Goal: Find specific page/section: Find specific page/section

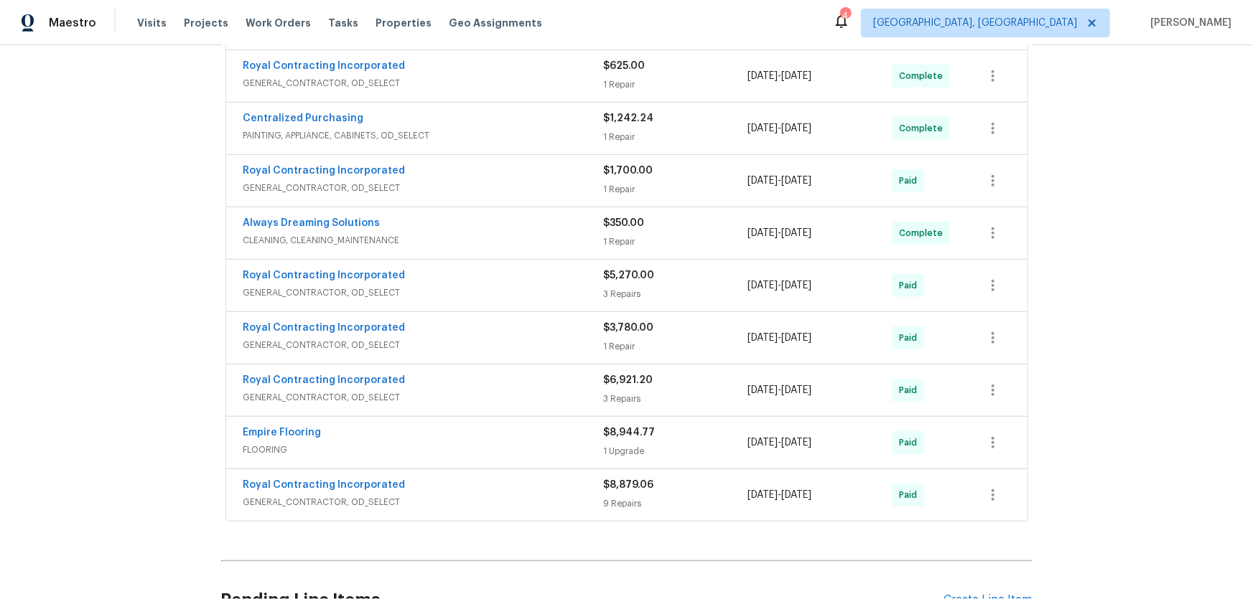
scroll to position [326, 0]
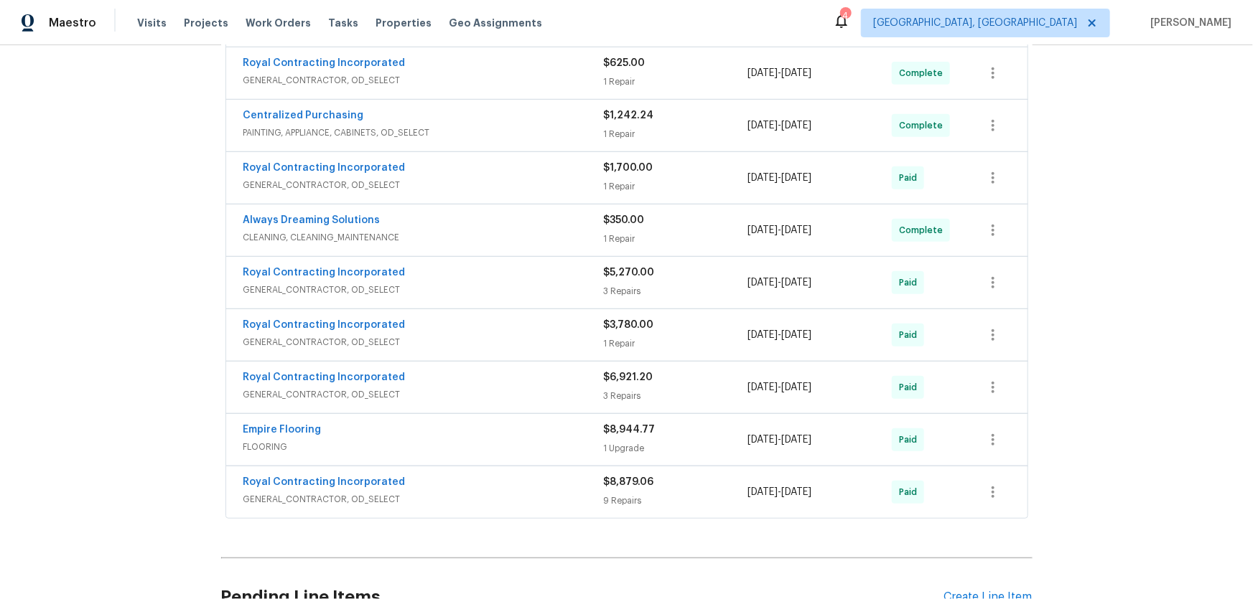
click at [164, 358] on div "Back to all projects 2301 Gore Dr, Haymarket, VA 20169 3 Beds | 2 1/2 Baths | T…" at bounding box center [626, 322] width 1253 height 554
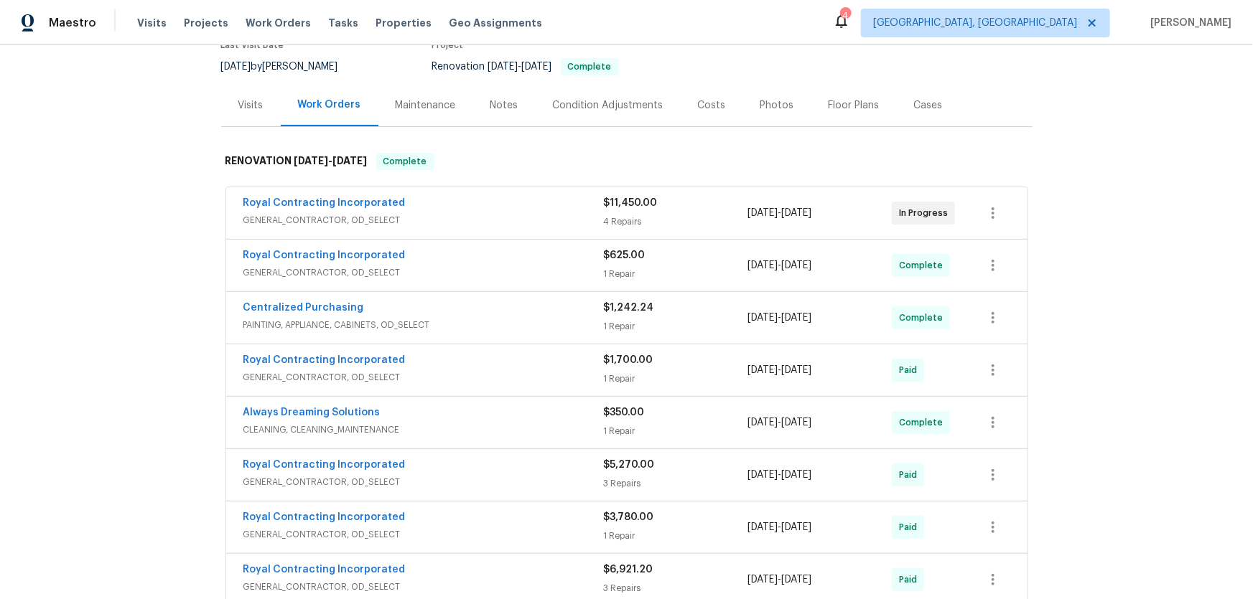
scroll to position [130, 0]
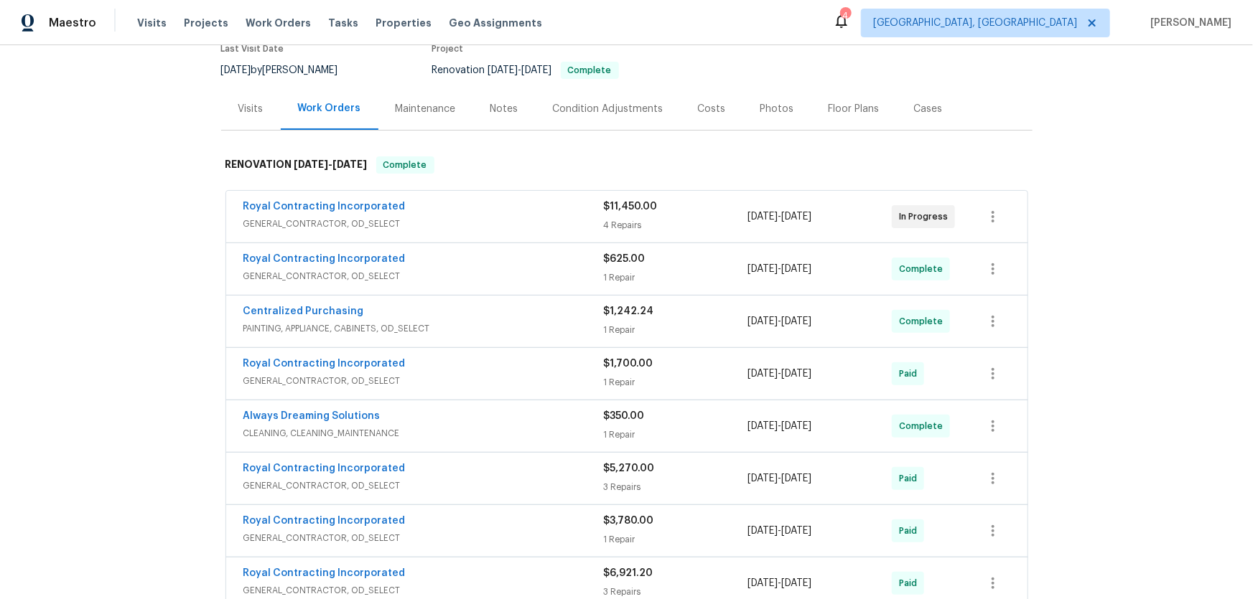
click at [20, 402] on div "Back to all projects 2301 Gore Dr, Haymarket, VA 20169 3 Beds | 2 1/2 Baths | T…" at bounding box center [626, 322] width 1253 height 554
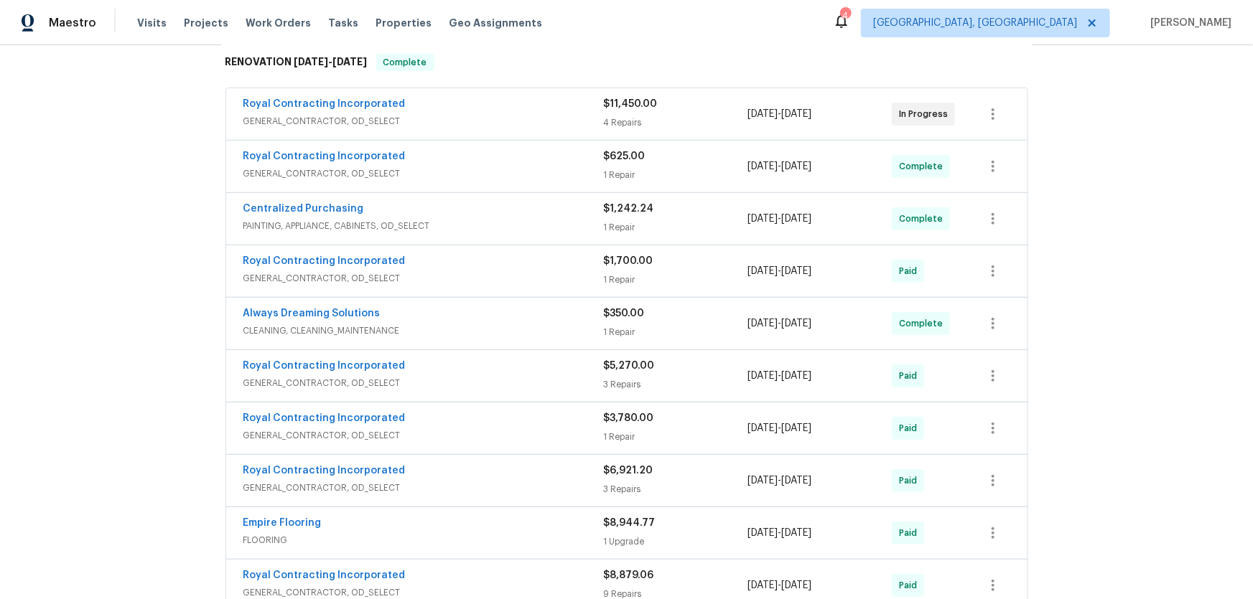
scroll to position [0, 0]
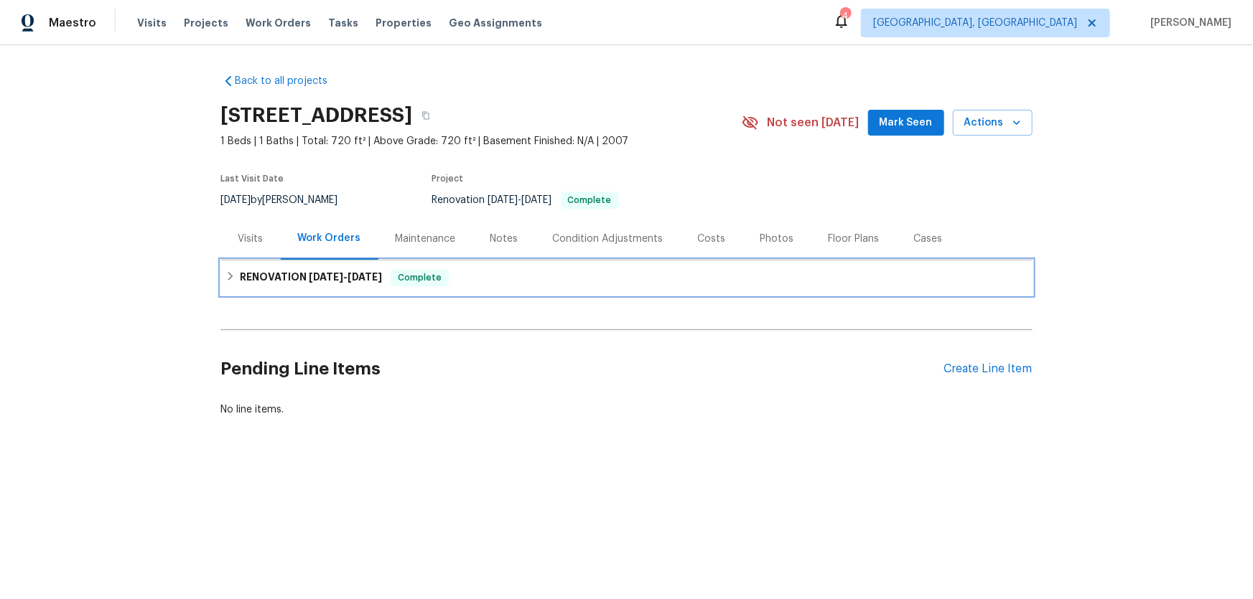
click at [263, 288] on div "RENOVATION 8/14/25 - 8/14/25 Complete" at bounding box center [626, 278] width 811 height 34
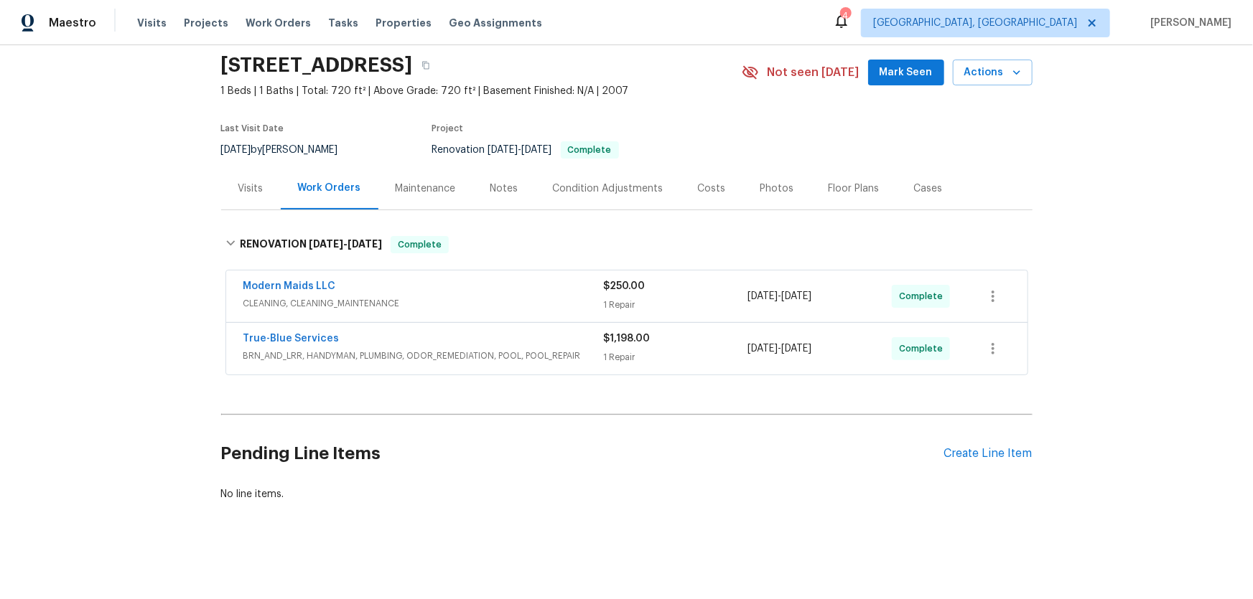
scroll to position [57, 0]
click at [151, 315] on div "Back to all projects 2016 E River Rd Unit 101, Tucson, AZ 85718 1 Beds | 1 Bath…" at bounding box center [626, 322] width 1253 height 554
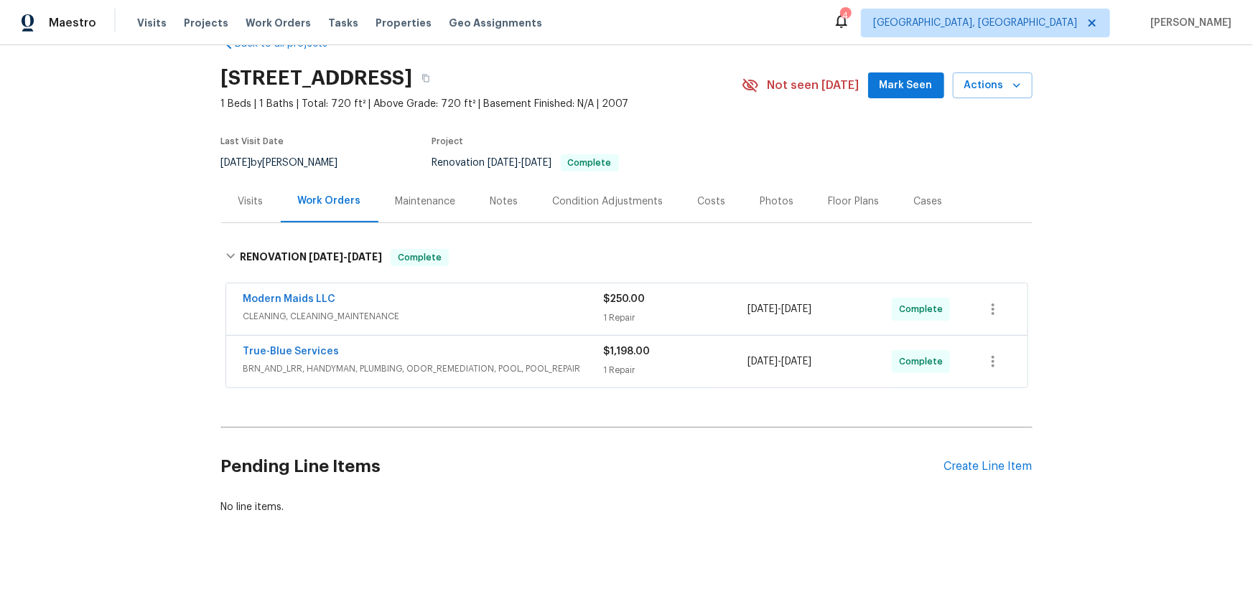
scroll to position [58, 0]
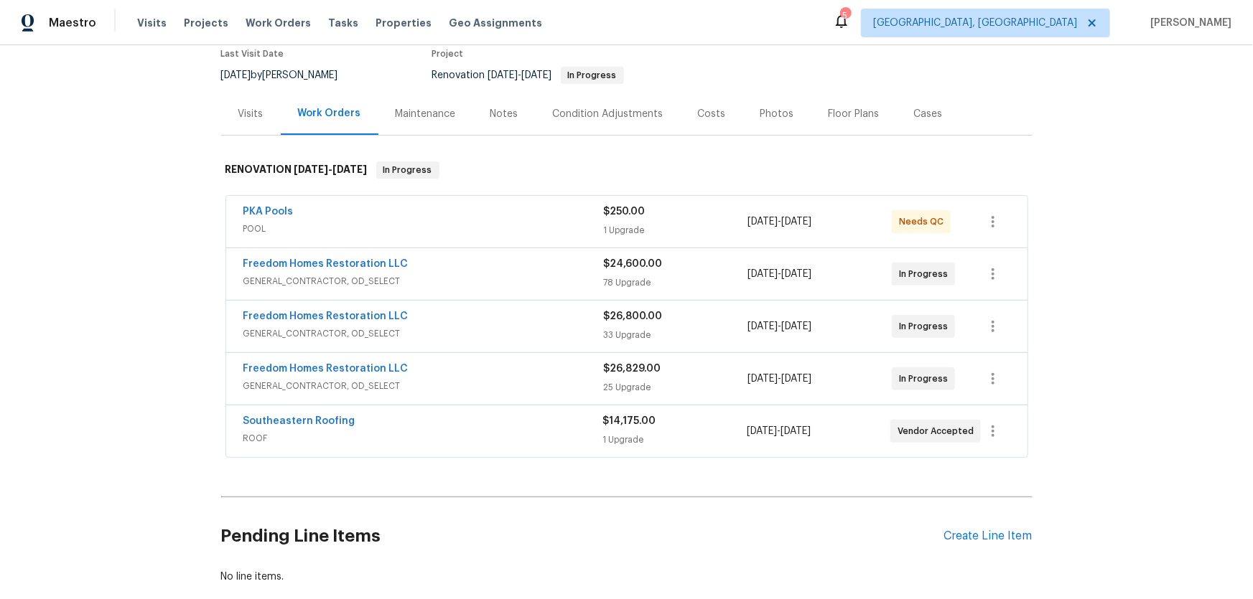
scroll to position [215, 0]
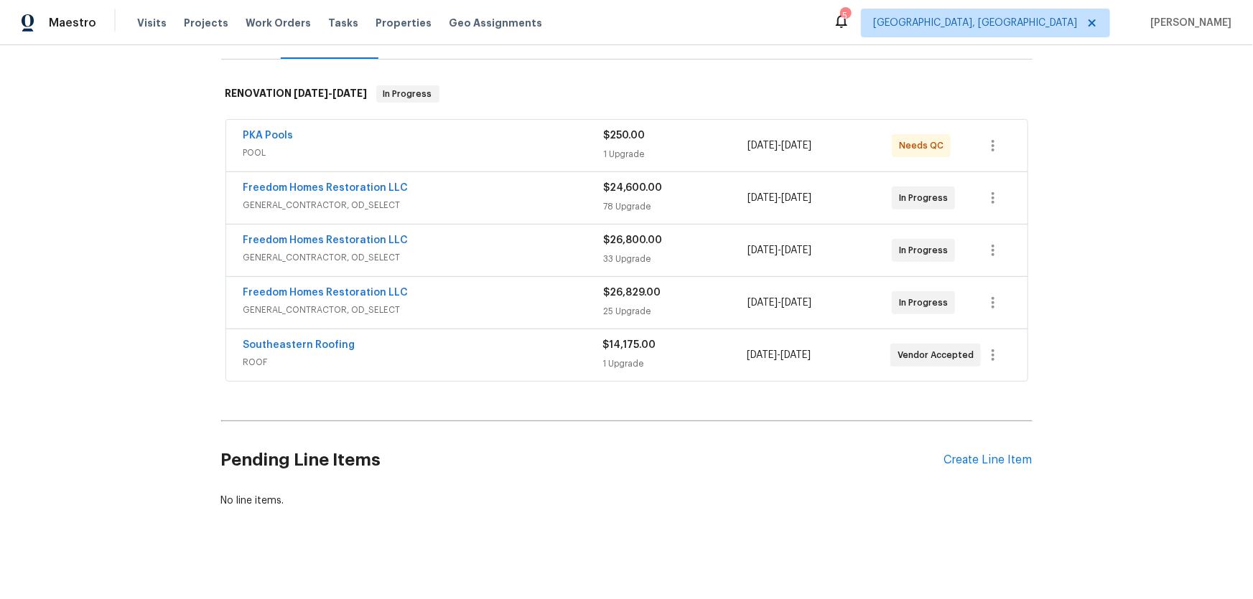
click at [133, 379] on div "Back to all projects [STREET_ADDRESS][PERSON_NAME][PERSON_NAME] 6 Beds | 3 Bath…" at bounding box center [626, 322] width 1253 height 554
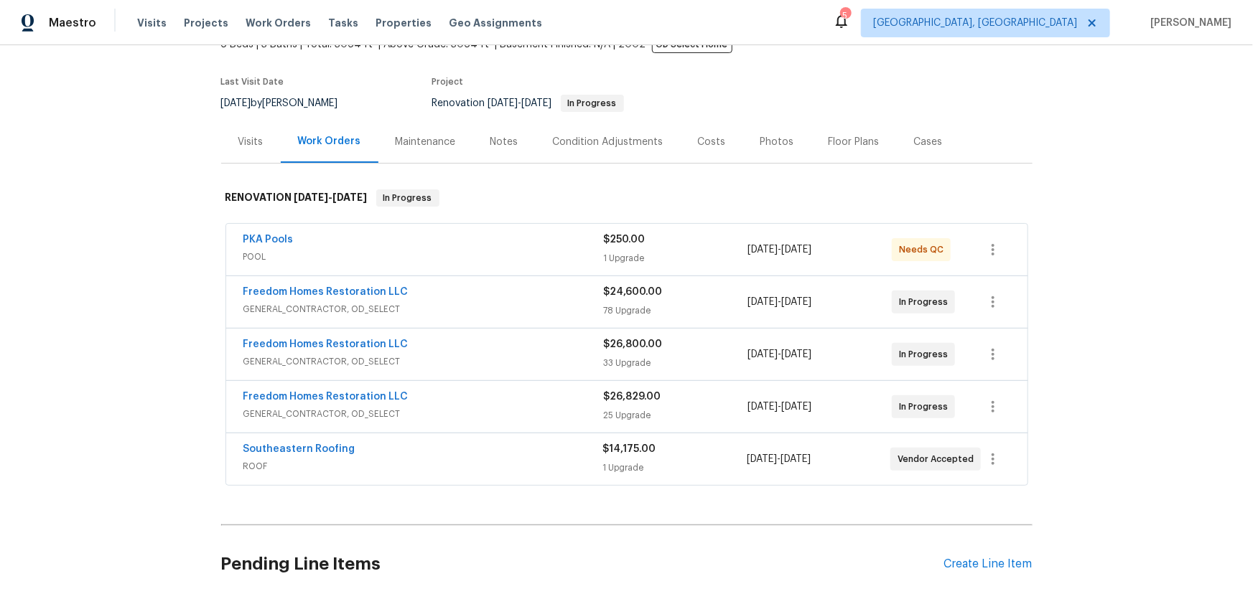
scroll to position [0, 0]
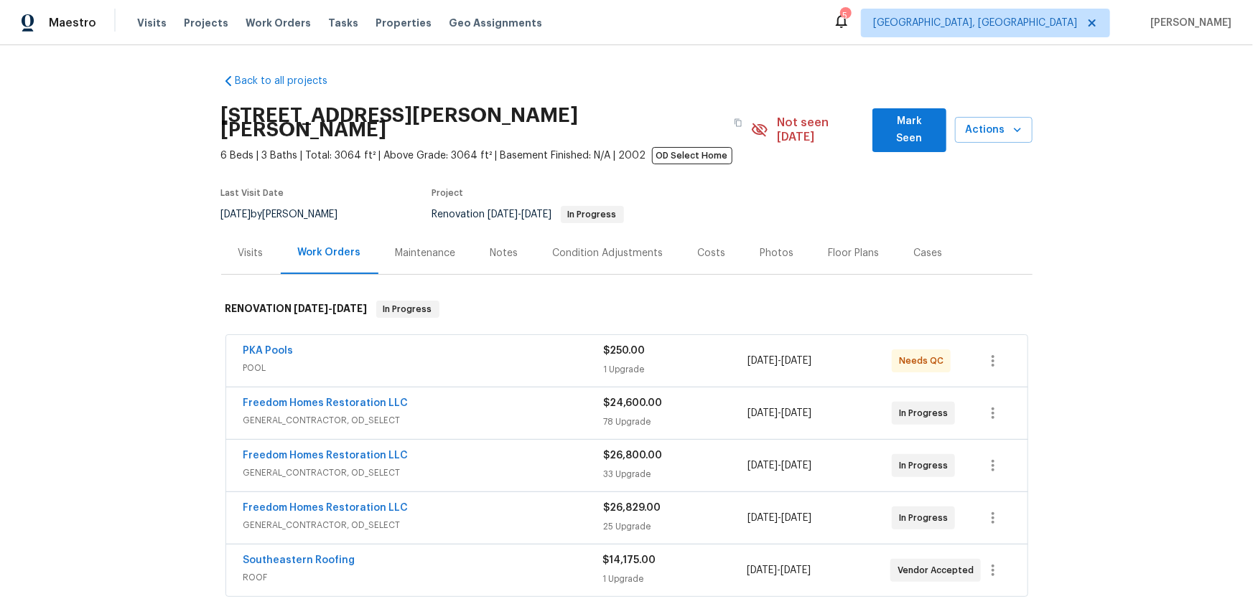
click at [149, 448] on div "Back to all projects [STREET_ADDRESS][PERSON_NAME][PERSON_NAME] 6 Beds | 3 Bath…" at bounding box center [626, 322] width 1253 height 554
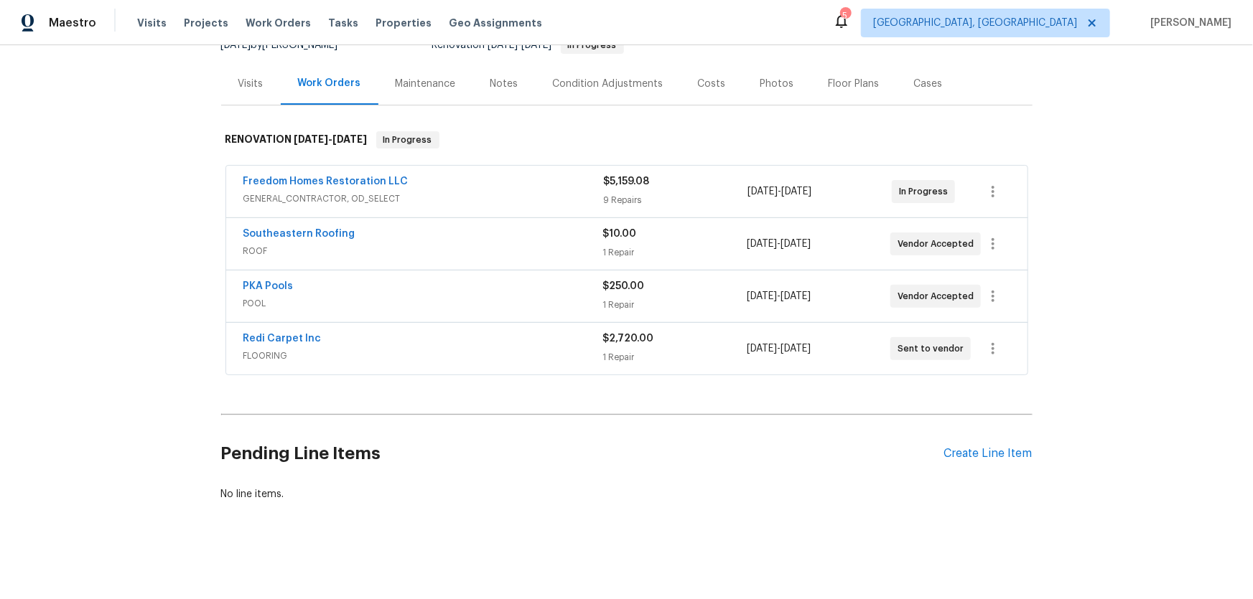
scroll to position [163, 0]
drag, startPoint x: 187, startPoint y: 322, endPoint x: 194, endPoint y: 347, distance: 26.1
click at [187, 324] on div "Back to all projects [STREET_ADDRESS][PERSON_NAME] 5 Beds | 4 Baths | Total: 33…" at bounding box center [626, 322] width 1253 height 554
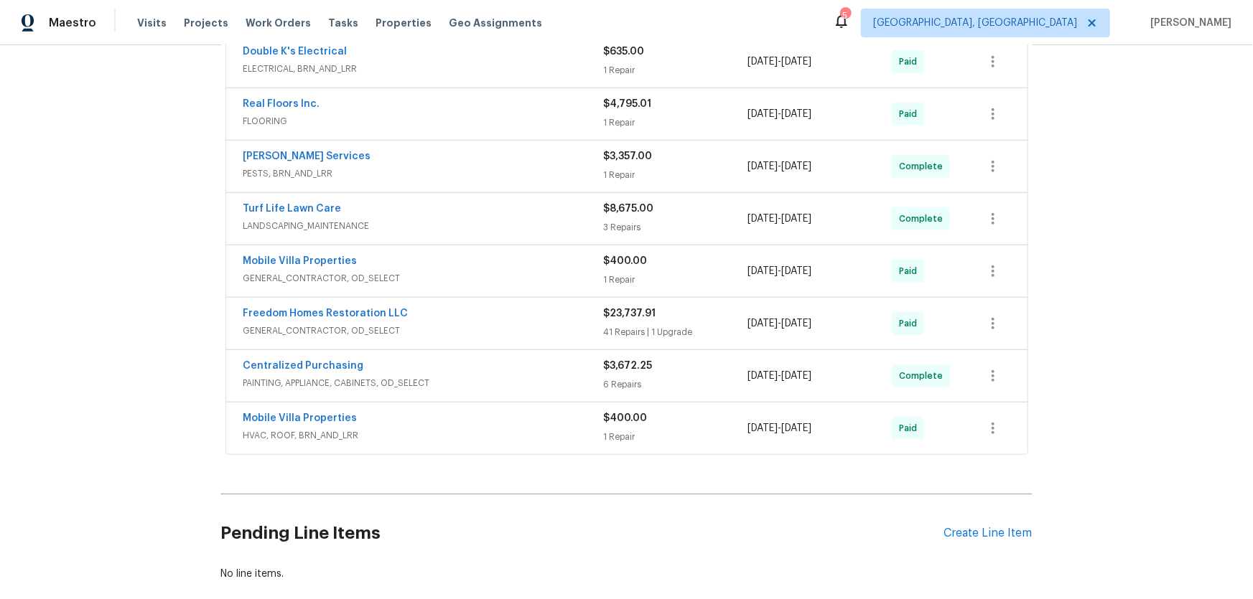
scroll to position [391, 0]
click at [103, 327] on div "Back to all projects 4612 Pompano Dr, Tampa, FL 33617 3 Beds | 2 1/2 Baths | To…" at bounding box center [626, 322] width 1253 height 554
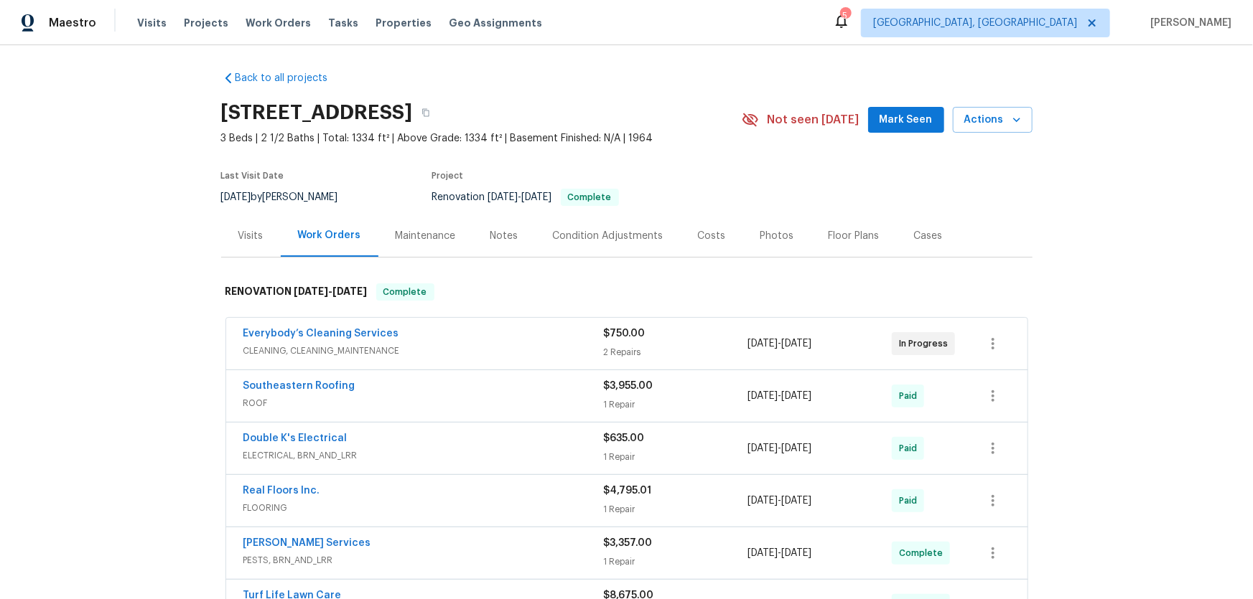
scroll to position [0, 0]
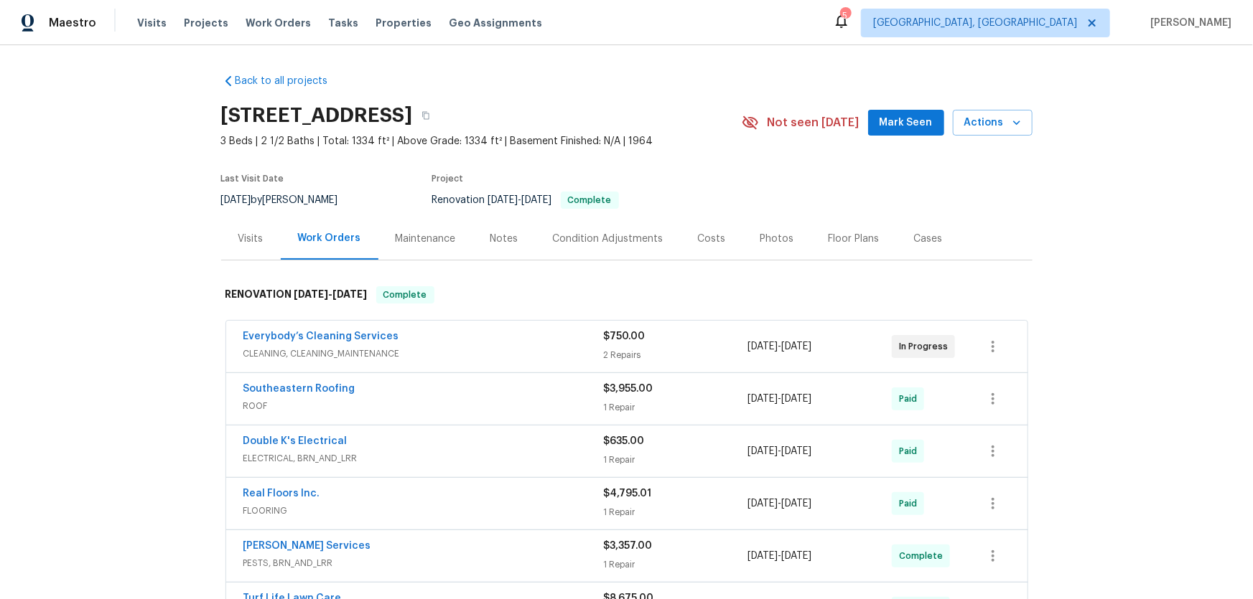
click at [131, 244] on div "Back to all projects 4612 Pompano Dr, Tampa, FL 33617 3 Beds | 2 1/2 Baths | To…" at bounding box center [626, 322] width 1253 height 554
